Goal: Task Accomplishment & Management: Use online tool/utility

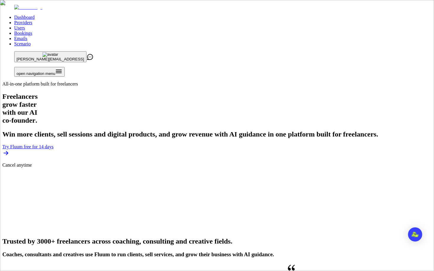
click at [25, 25] on link "Users" at bounding box center [19, 27] width 11 height 5
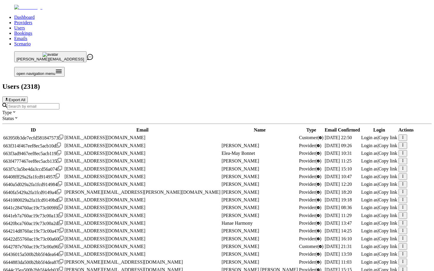
click at [59, 103] on input "Search by email" at bounding box center [33, 106] width 52 height 6
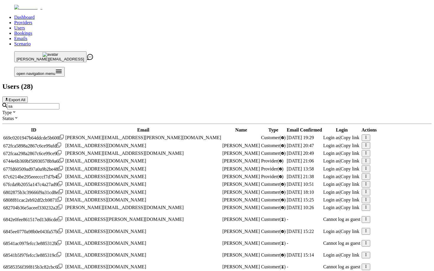
type input "s"
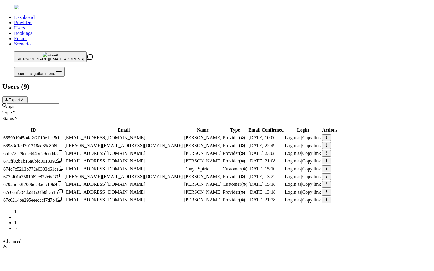
scroll to position [10, 0]
click at [301, 202] on span "Login as" at bounding box center [293, 199] width 17 height 5
click at [195, 103] on div "spiri" at bounding box center [216, 106] width 429 height 6
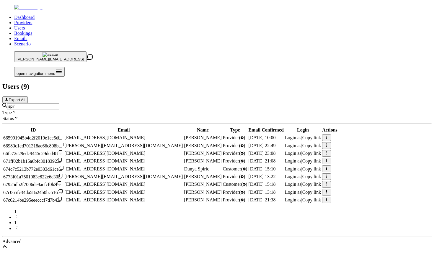
click at [59, 103] on input "spiri" at bounding box center [33, 106] width 52 height 6
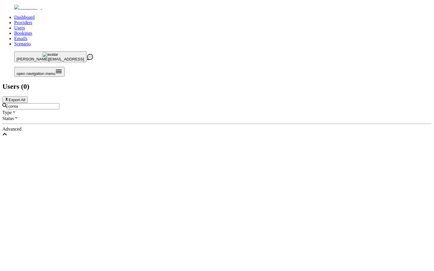
scroll to position [0, 0]
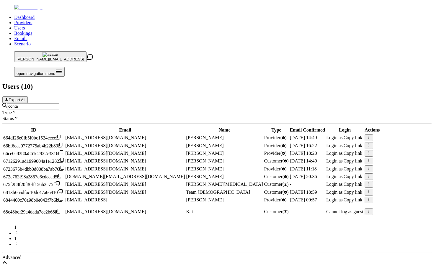
type input "[EMAIL_ADDRESS]"
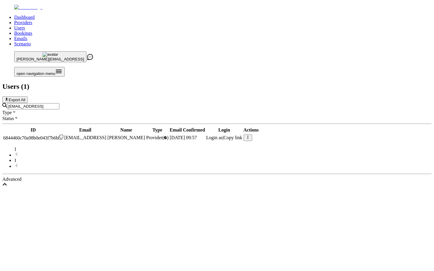
click at [222, 135] on span "Login as" at bounding box center [214, 137] width 17 height 5
